Goal: Task Accomplishment & Management: Manage account settings

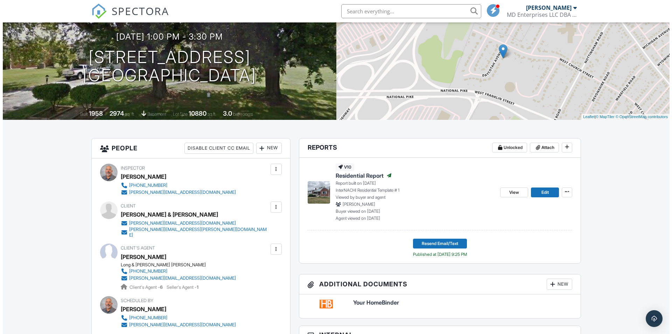
scroll to position [35, 0]
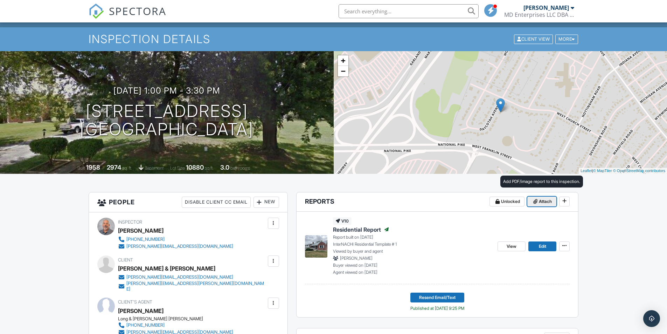
click at [544, 202] on span "Attach" at bounding box center [545, 201] width 13 height 7
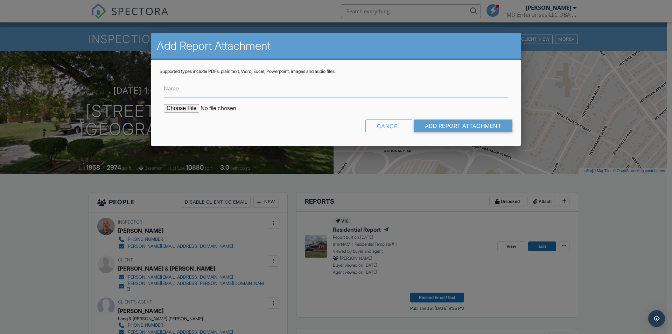
click at [254, 90] on input "Name" at bounding box center [336, 88] width 345 height 17
type input "RADON REPORT"
click at [176, 110] on input "file" at bounding box center [223, 108] width 119 height 8
type input "C:\fakepath\RADON REPORT.pdf"
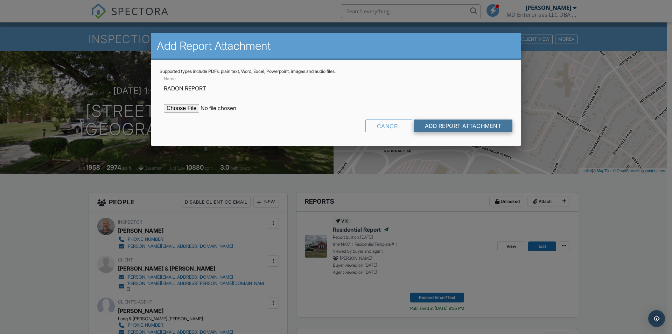
click at [461, 123] on input "Add Report Attachment" at bounding box center [463, 125] width 99 height 13
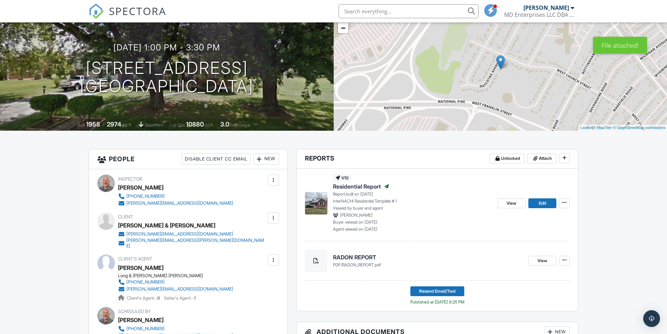
scroll to position [105, 0]
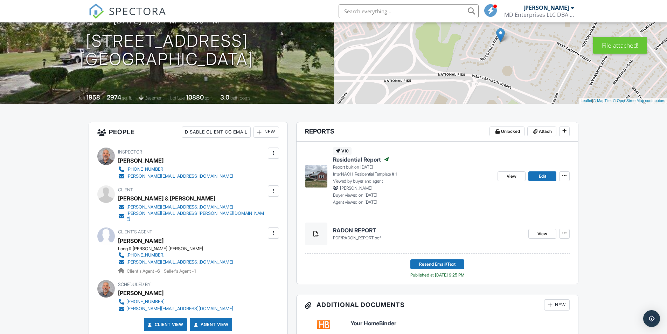
click at [350, 232] on h4 "RADON REPORT" at bounding box center [428, 230] width 190 height 8
click at [443, 265] on span "Resend Email/Text" at bounding box center [437, 264] width 36 height 7
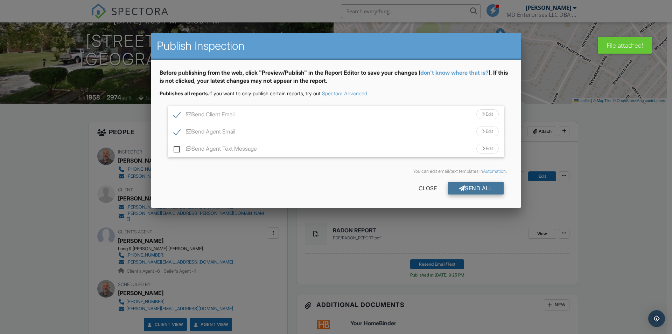
click at [477, 189] on div "Send All" at bounding box center [476, 188] width 56 height 13
